Goal: Obtain resource: Obtain resource

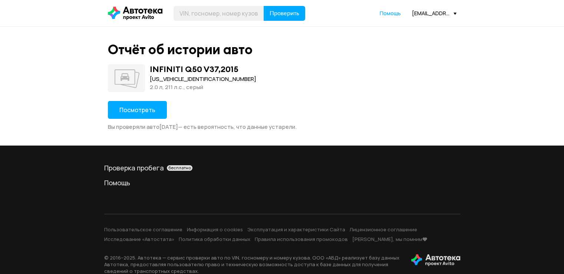
click at [159, 109] on button "Посмотреть" at bounding box center [137, 110] width 59 height 18
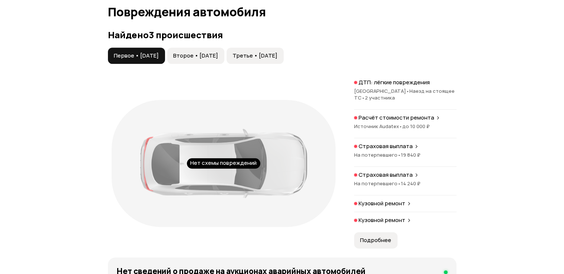
scroll to position [853, 0]
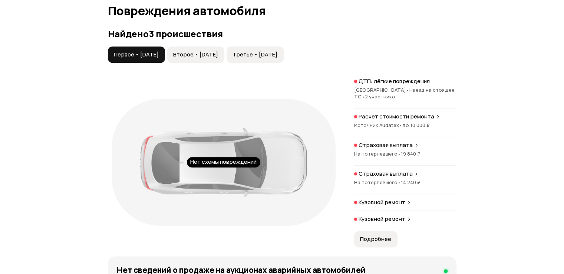
click at [224, 63] on button "Второе • [DATE]" at bounding box center [195, 54] width 57 height 16
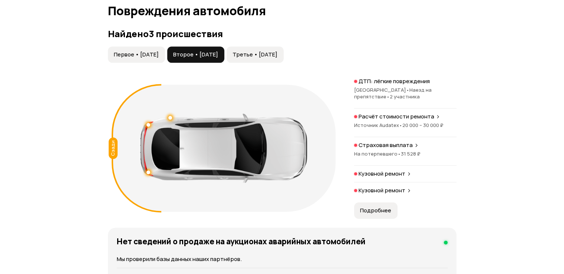
click at [260, 58] on span "Третье • [DATE]" at bounding box center [255, 54] width 45 height 7
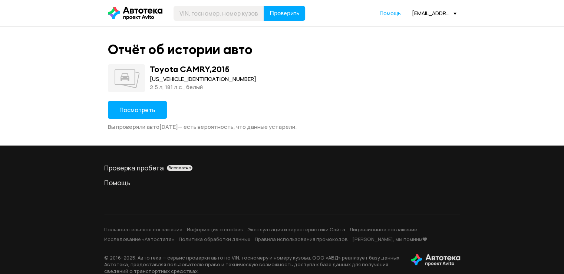
click at [141, 116] on button "Посмотреть" at bounding box center [137, 110] width 59 height 18
